Goal: Information Seeking & Learning: Learn about a topic

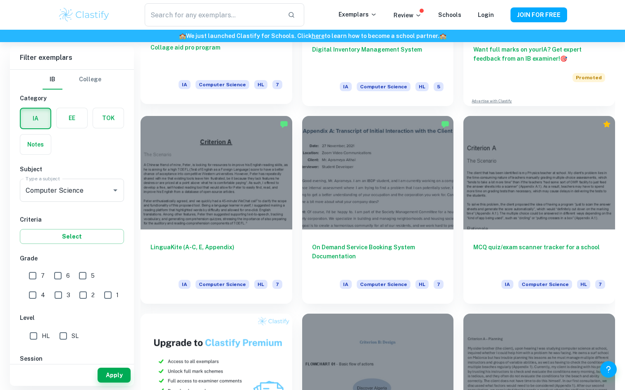
scroll to position [361, 0]
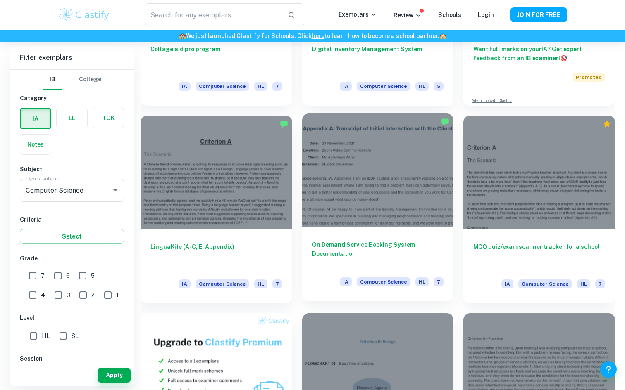
click at [371, 239] on div "On Demand Service Booking System Documentation IA Computer Science HL 7" at bounding box center [378, 264] width 152 height 74
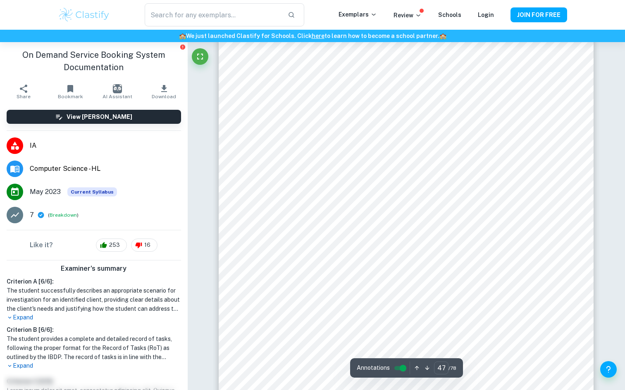
scroll to position [25134, 0]
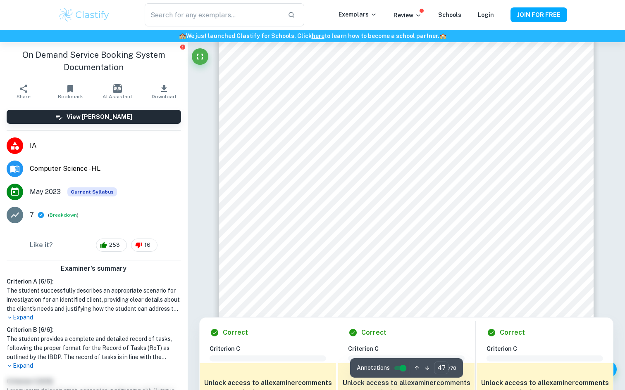
drag, startPoint x: 494, startPoint y: 7, endPoint x: 533, endPoint y: -8, distance: 42.3
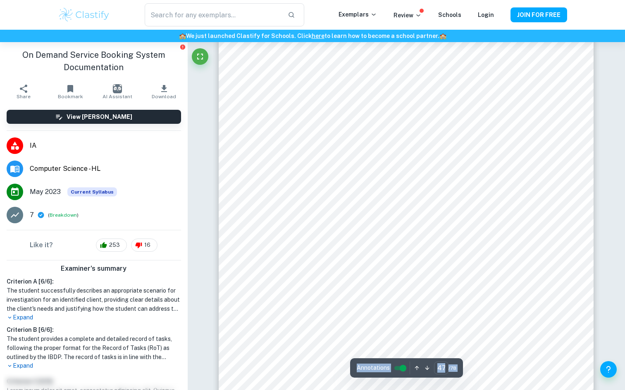
scroll to position [25109, 0]
type input "48"
